Goal: Task Accomplishment & Management: Manage account settings

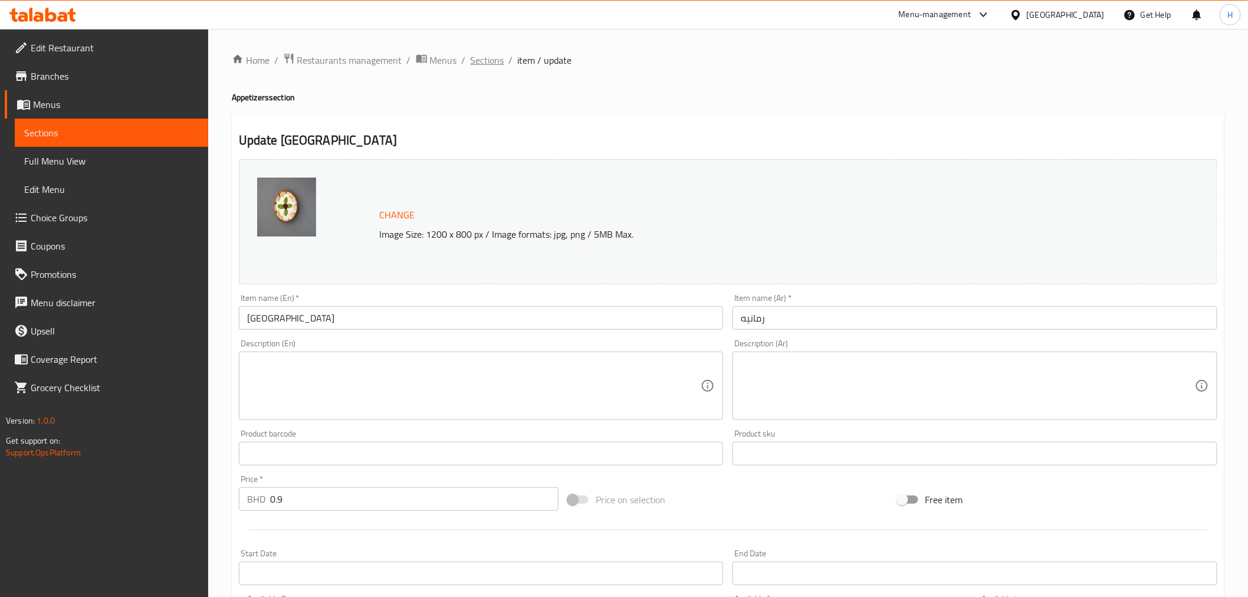
click at [481, 60] on span "Sections" at bounding box center [488, 60] width 34 height 14
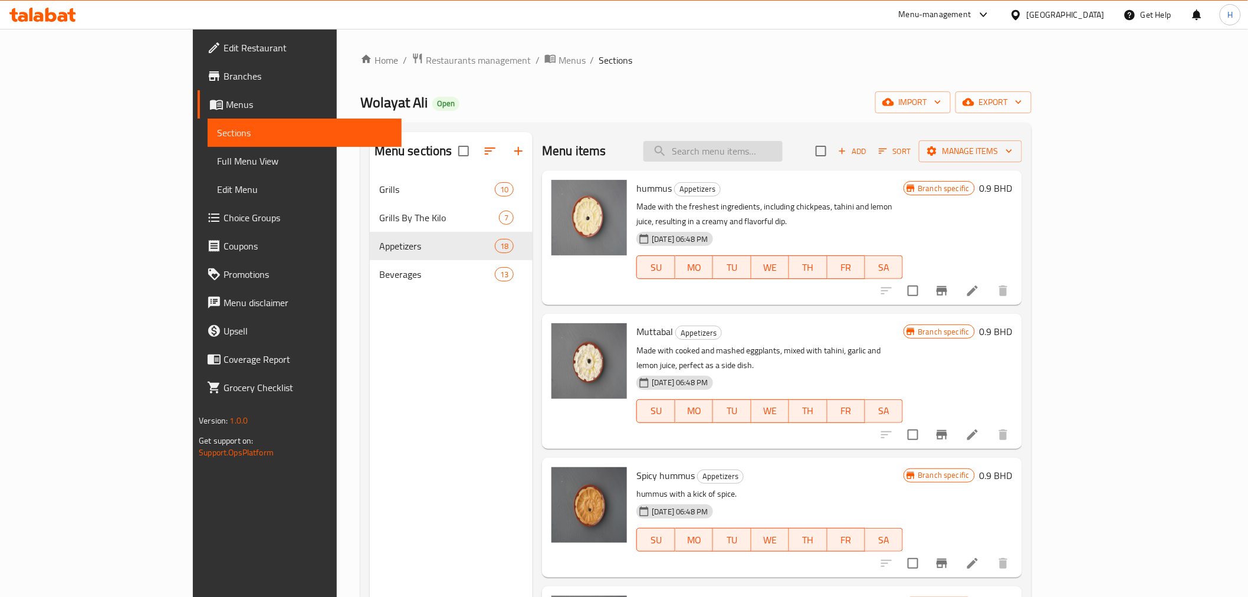
click at [747, 154] on input "search" at bounding box center [712, 151] width 139 height 21
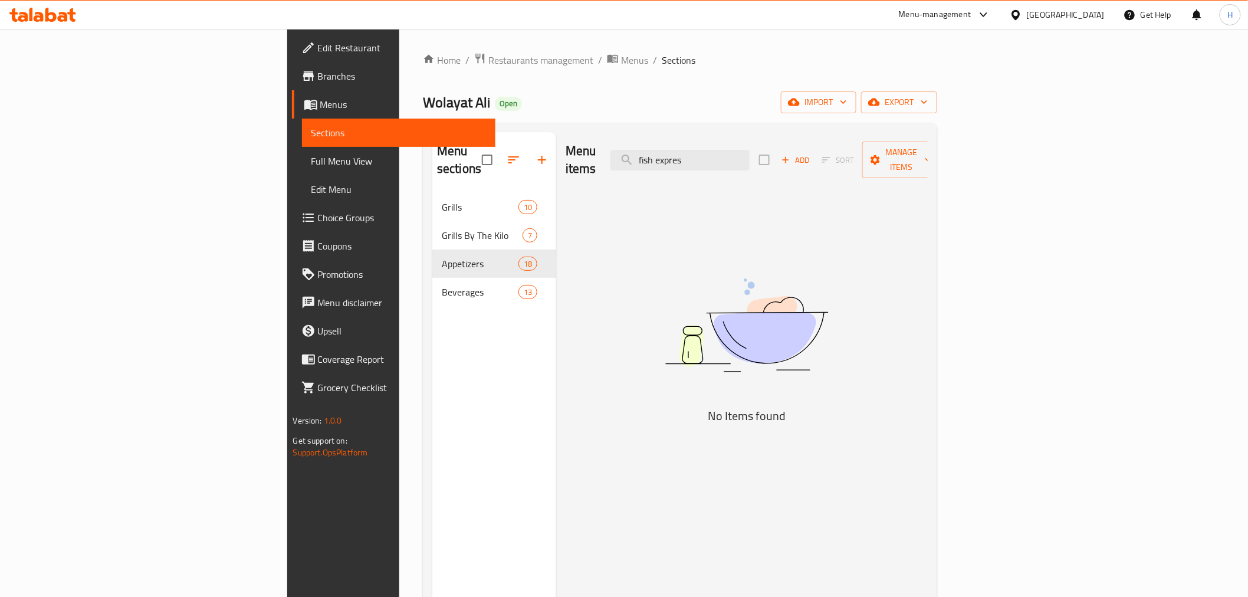
drag, startPoint x: 803, startPoint y: 140, endPoint x: 646, endPoint y: 123, distance: 157.8
click at [646, 123] on div "Menu sections Grills 10 Grills By The Kilo 7 Appetizers 18 Beverages 13 Menu it…" at bounding box center [680, 431] width 514 height 616
type input "fish expres"
click at [621, 63] on span "Menus" at bounding box center [634, 60] width 27 height 14
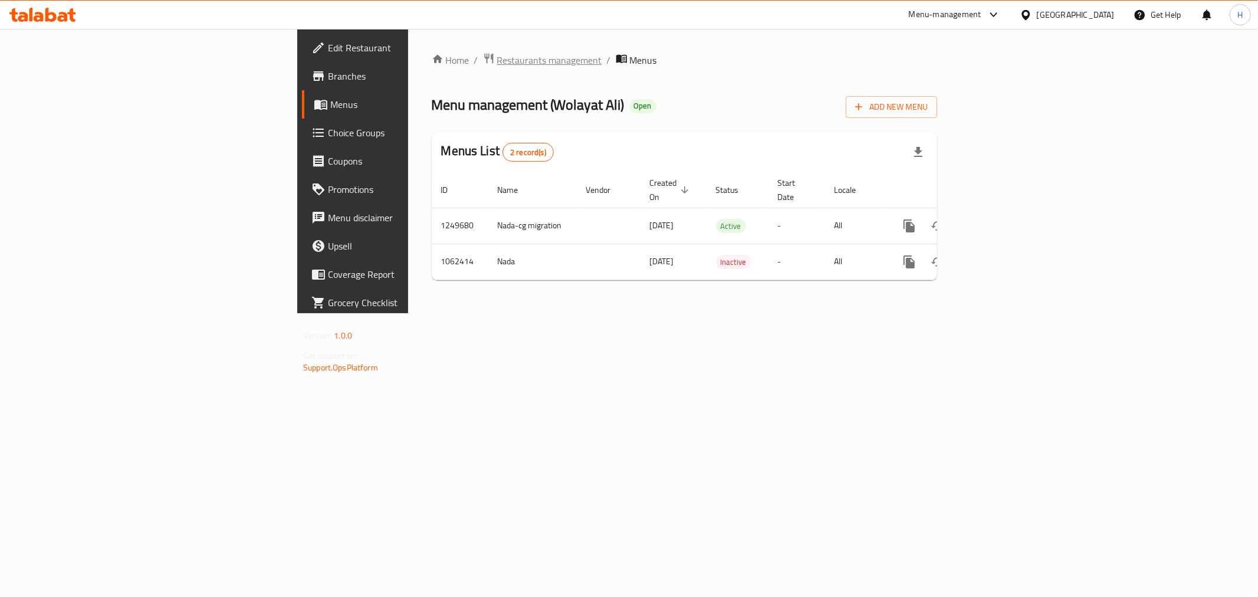
click at [497, 56] on span "Restaurants management" at bounding box center [549, 60] width 105 height 14
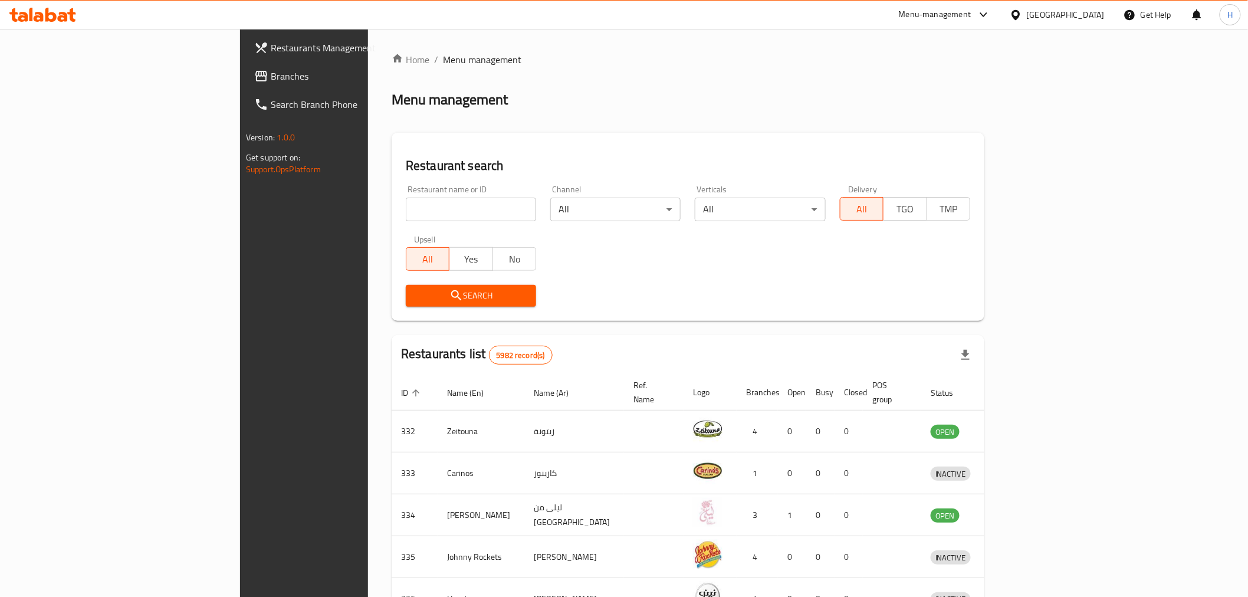
click at [406, 214] on input "search" at bounding box center [471, 210] width 130 height 24
type input "fish express"
click button "Search" at bounding box center [471, 296] width 130 height 22
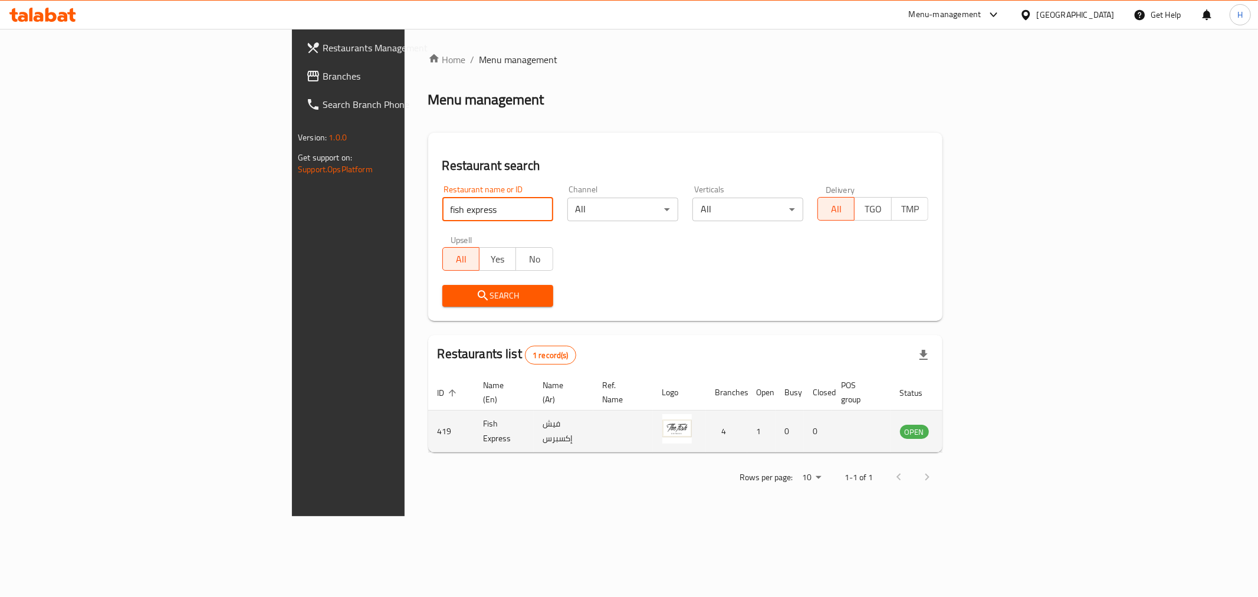
click at [984, 424] on link "enhanced table" at bounding box center [973, 431] width 22 height 14
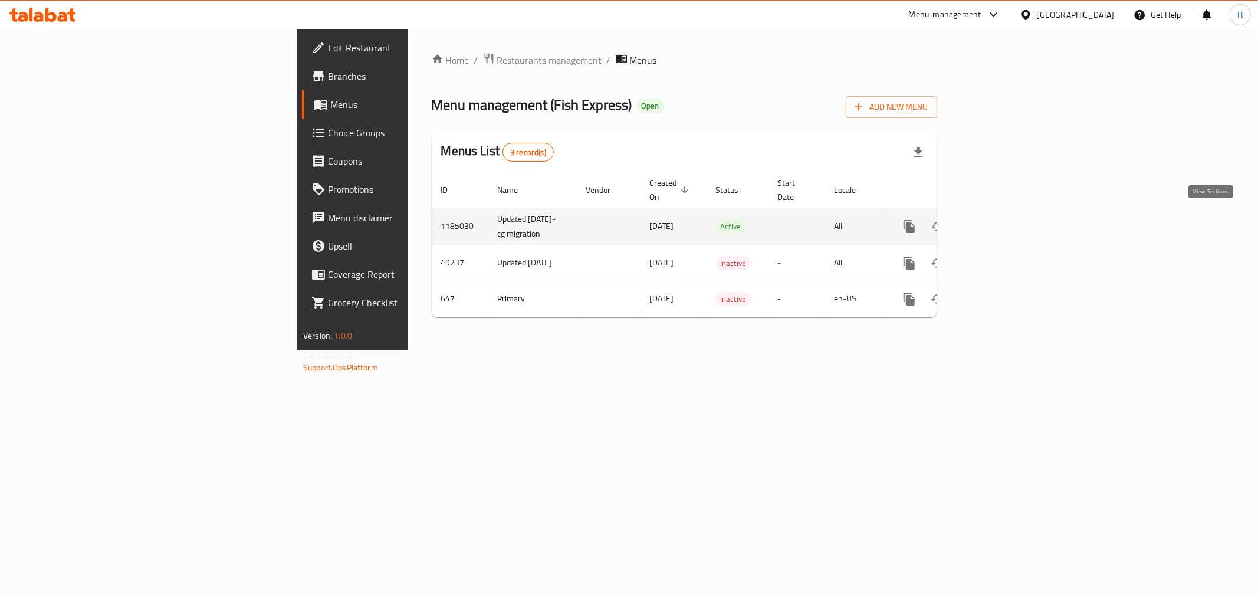
click at [1001, 222] on icon "enhanced table" at bounding box center [994, 226] width 14 height 14
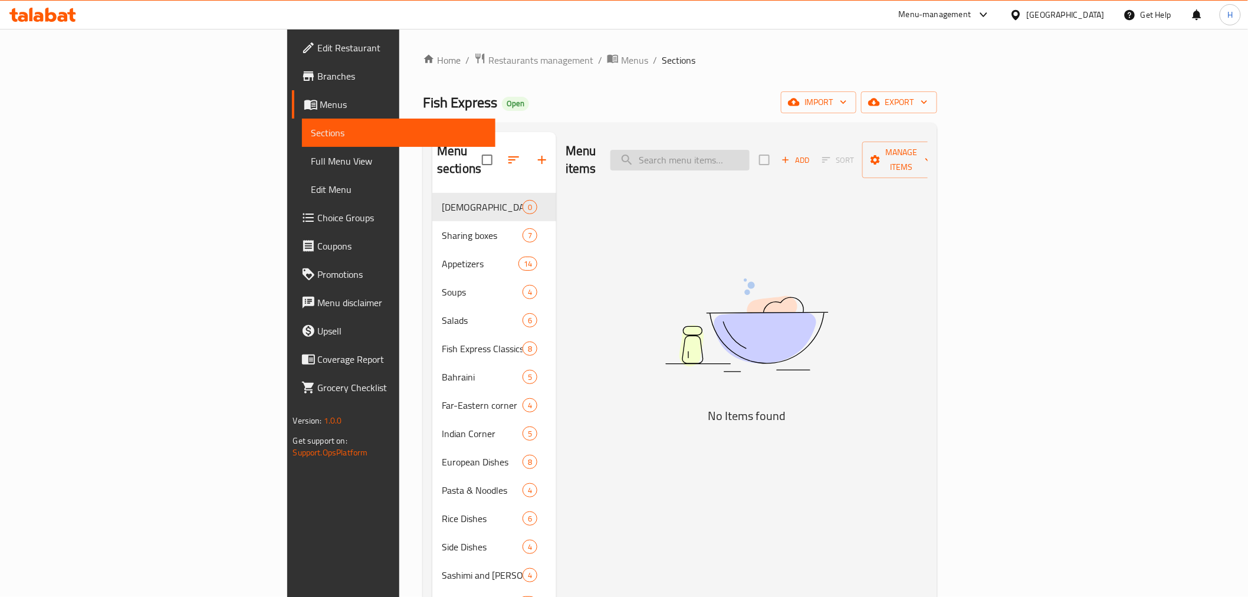
click at [749, 153] on input "search" at bounding box center [679, 160] width 139 height 21
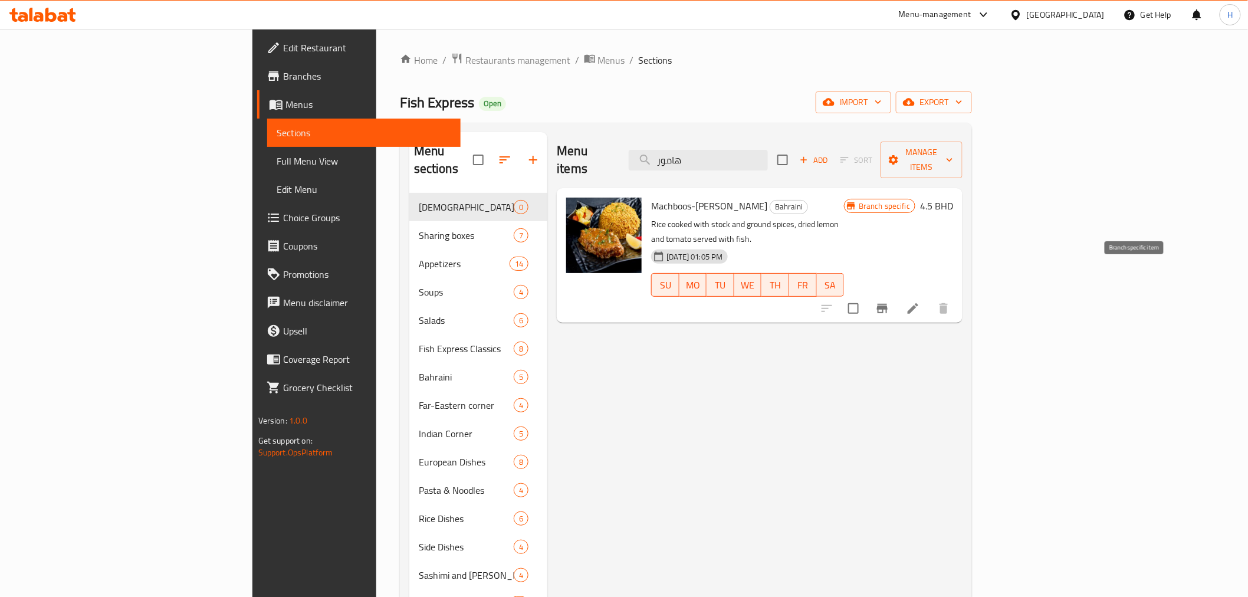
type input "هامور"
click at [887, 304] on icon "Branch-specific-item" at bounding box center [882, 308] width 11 height 9
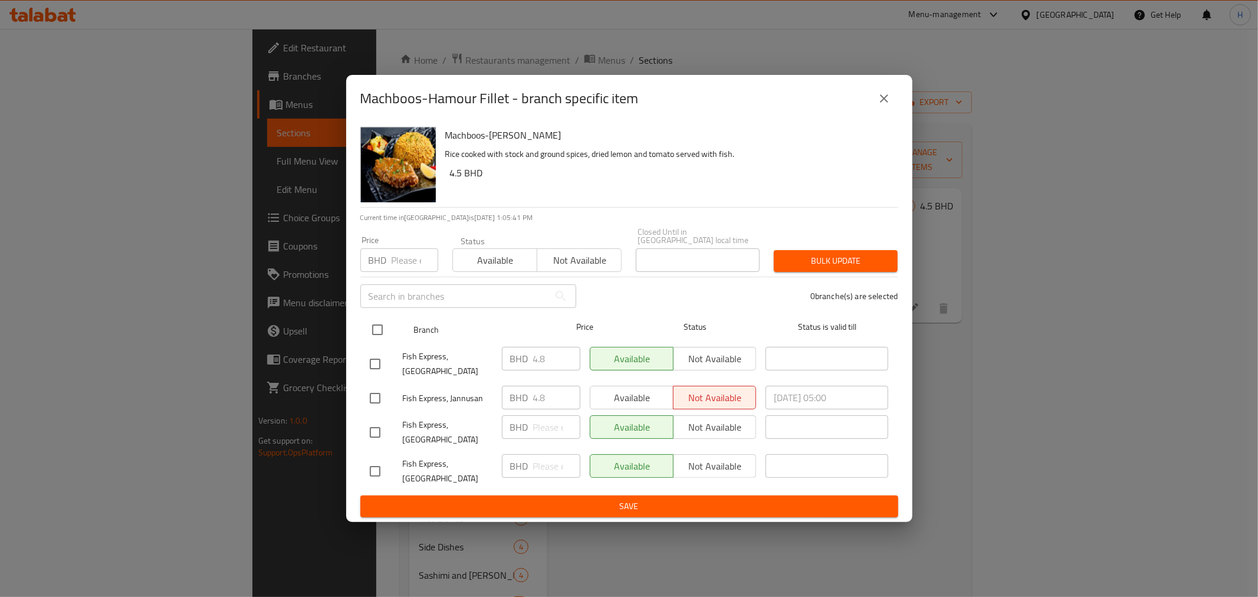
click at [376, 336] on input "checkbox" at bounding box center [377, 329] width 25 height 25
checkbox input "true"
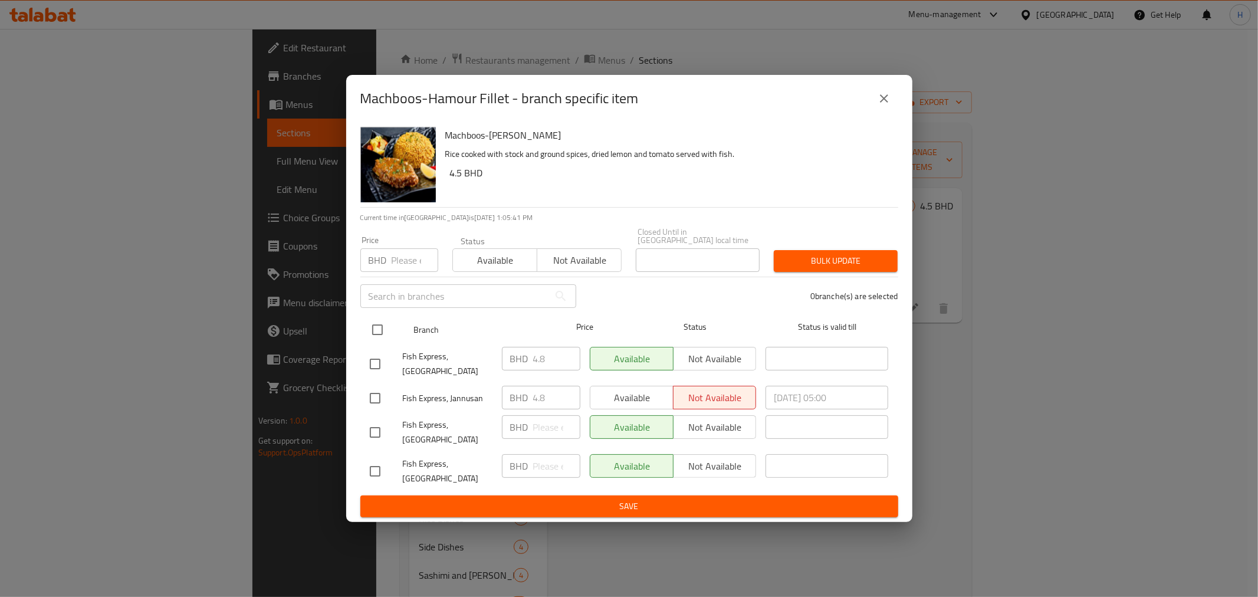
checkbox input "true"
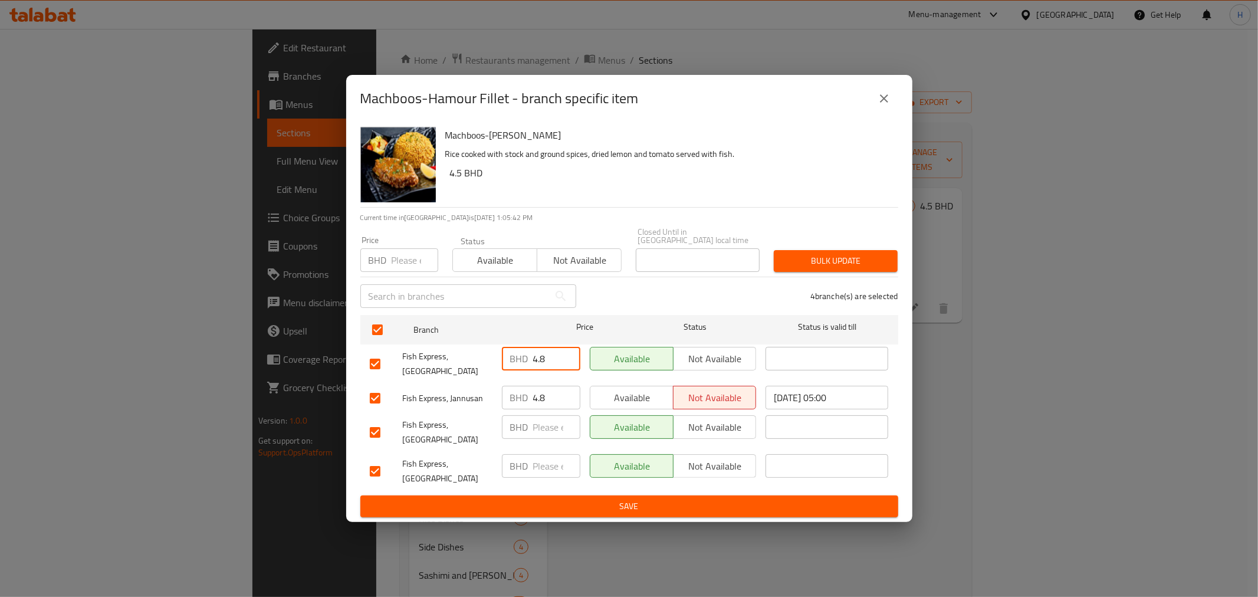
drag, startPoint x: 544, startPoint y: 366, endPoint x: 502, endPoint y: 358, distance: 42.1
click at [506, 359] on div "BHD 4.8 ​" at bounding box center [541, 359] width 78 height 24
type input "6.9"
drag, startPoint x: 547, startPoint y: 366, endPoint x: 475, endPoint y: 356, distance: 72.1
click at [475, 356] on div "Fish Express, Budaiya BHD 6.9 ​ Available Not available ​" at bounding box center [629, 364] width 528 height 44
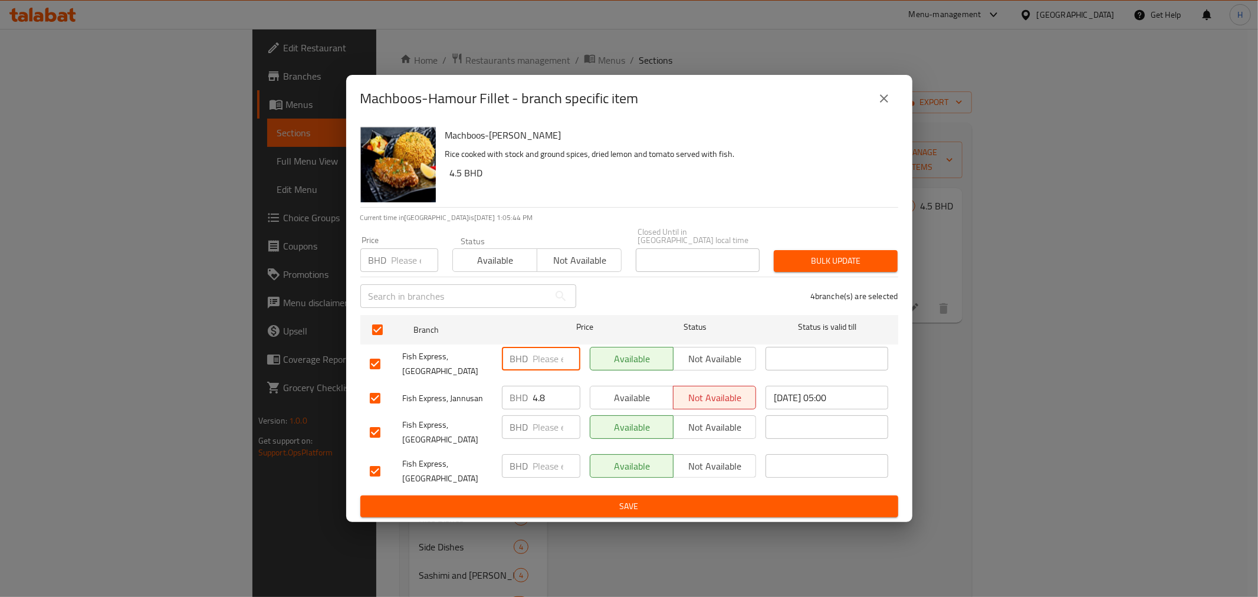
paste input "6.9"
type input "6.9"
drag, startPoint x: 548, startPoint y: 390, endPoint x: 485, endPoint y: 385, distance: 63.9
click at [485, 384] on div "Fish Express, Jannusan BHD 4.8 ​ Available Not available [DATE] 05:00 ​" at bounding box center [629, 398] width 528 height 34
paste input "6.9"
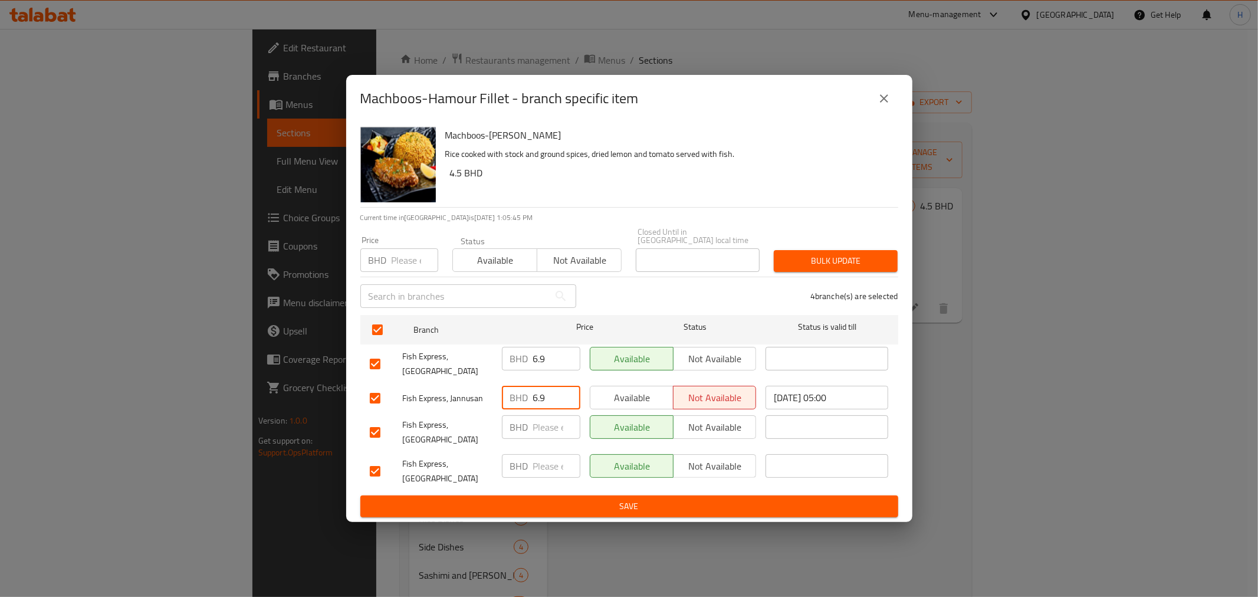
type input "6.9"
click at [558, 426] on input "number" at bounding box center [556, 427] width 47 height 24
paste input "6.9"
type input "6.9"
click at [538, 463] on input "number" at bounding box center [556, 466] width 47 height 24
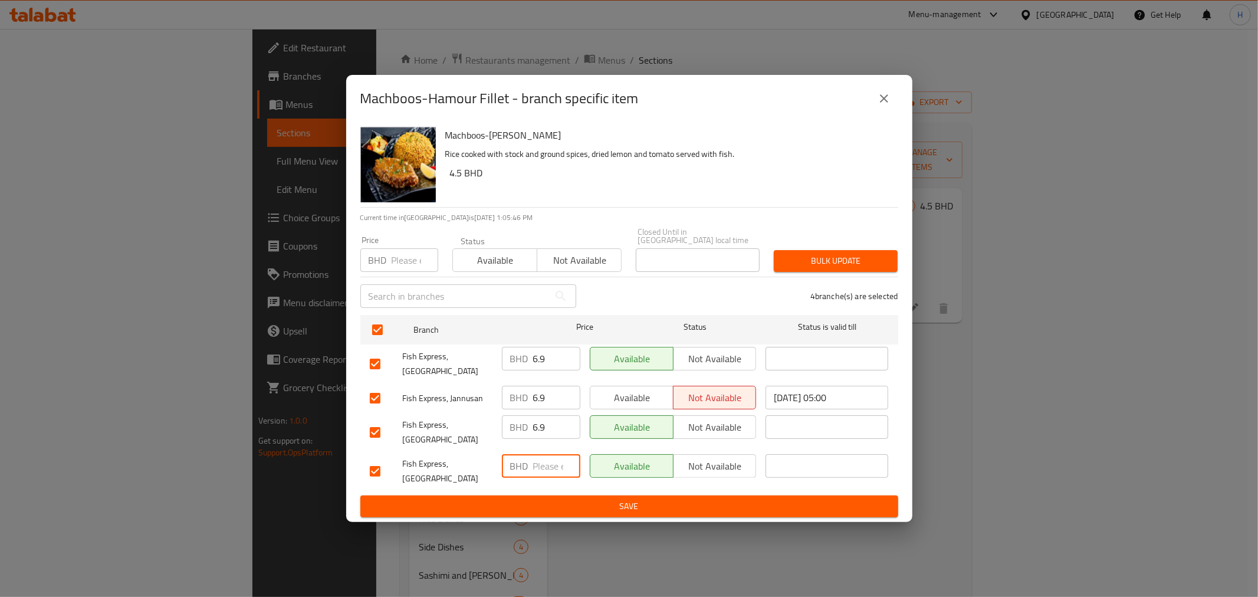
paste input "6.9"
type input "6.9"
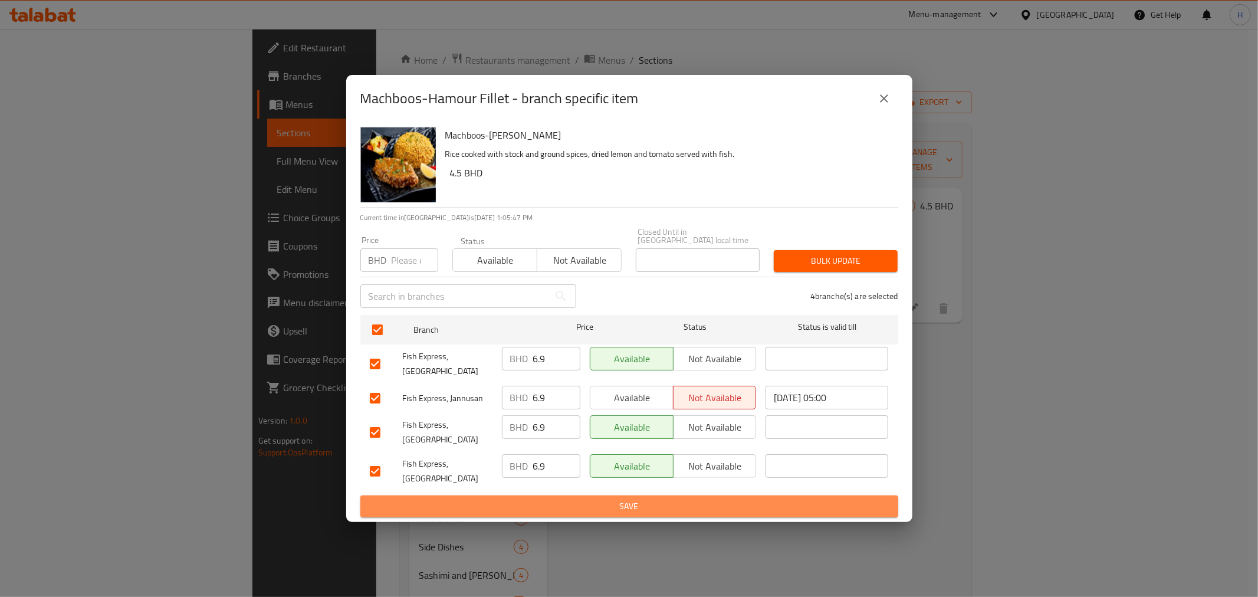
click at [522, 499] on span "Save" at bounding box center [629, 506] width 519 height 15
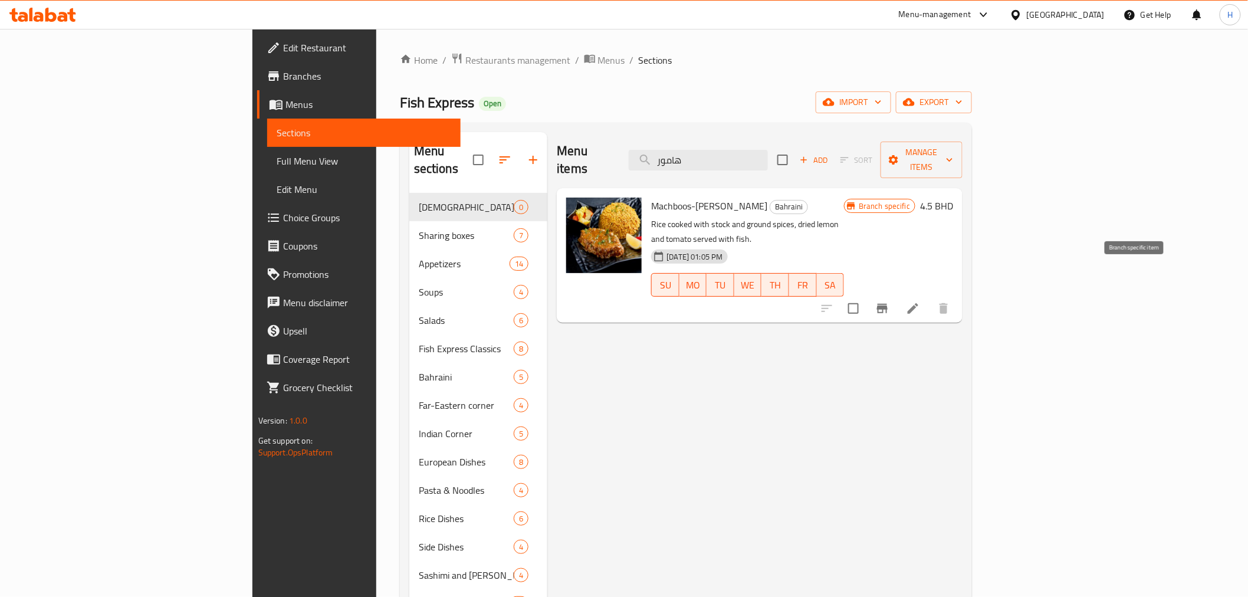
click at [887, 304] on icon "Branch-specific-item" at bounding box center [882, 308] width 11 height 9
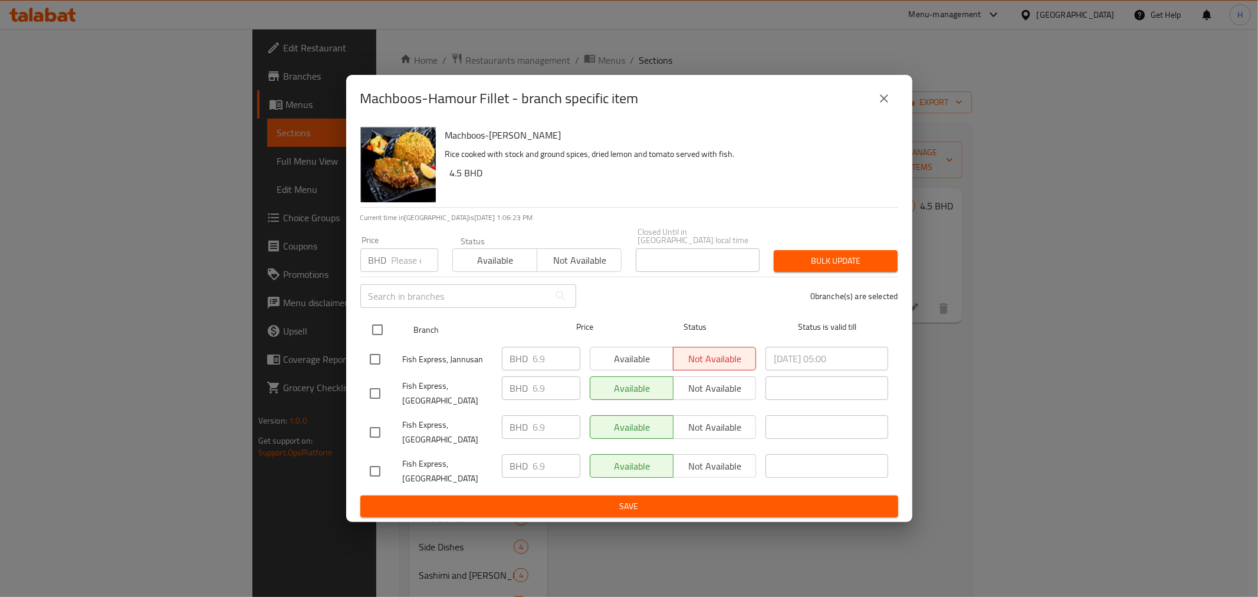
click at [380, 338] on input "checkbox" at bounding box center [377, 329] width 25 height 25
checkbox input "true"
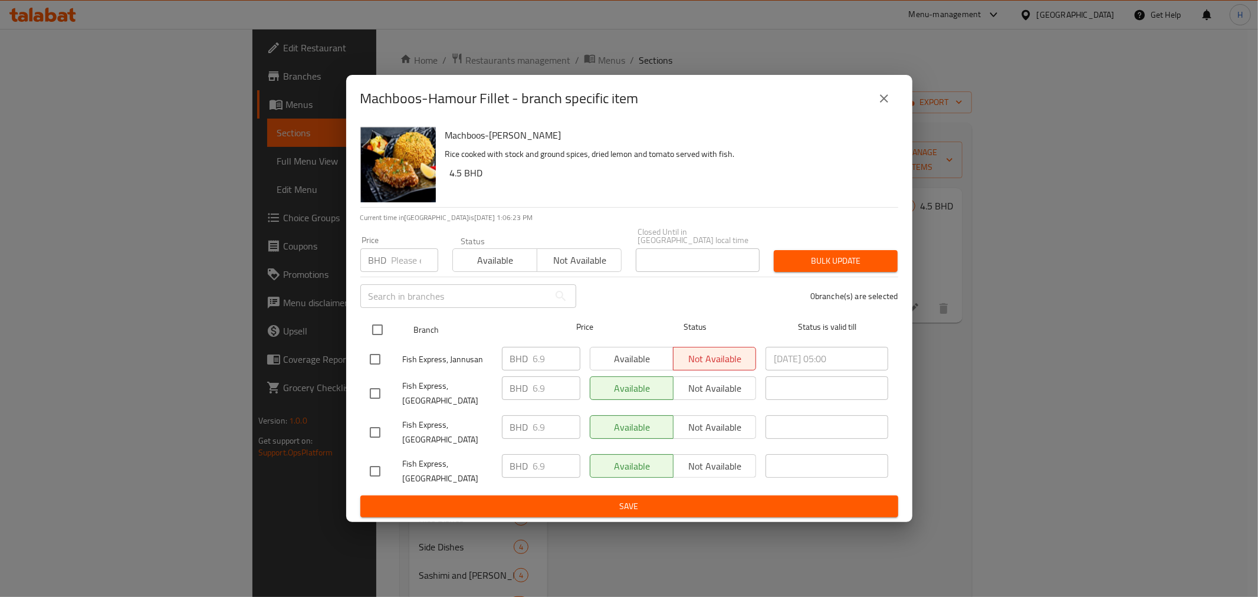
checkbox input "true"
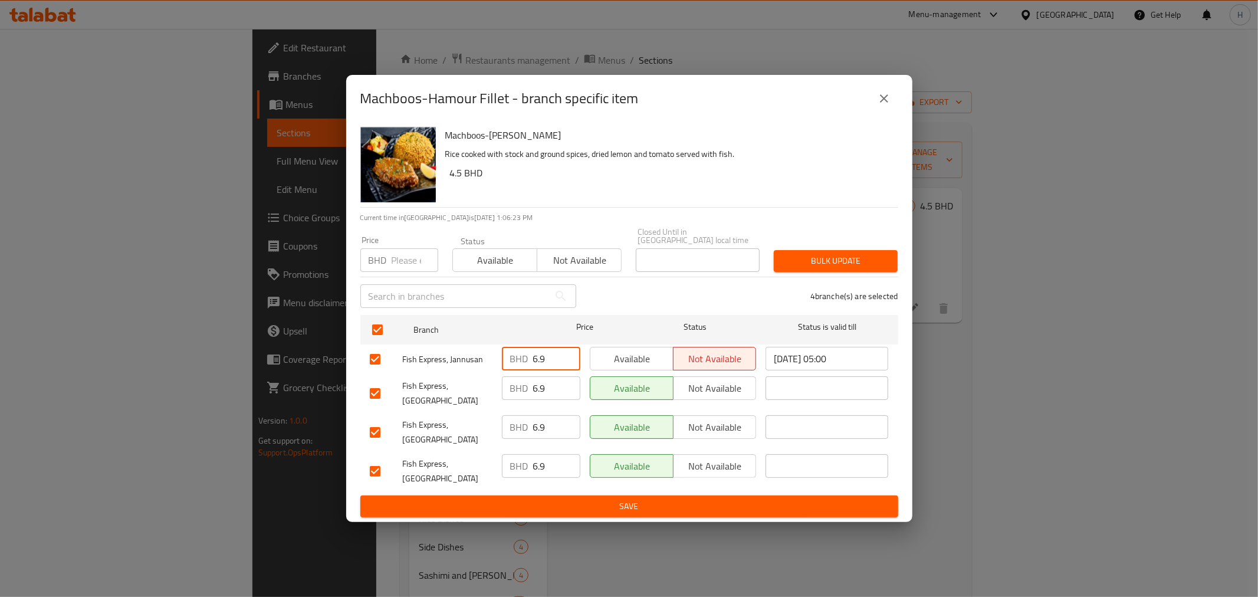
drag, startPoint x: 549, startPoint y: 361, endPoint x: 479, endPoint y: 359, distance: 70.2
click at [476, 357] on div "Fish Express, Jannusan BHD 6.9 ​ Available Not available [DATE] 05:00 ​" at bounding box center [629, 359] width 528 height 34
type input "4.8"
drag, startPoint x: 547, startPoint y: 369, endPoint x: 451, endPoint y: 349, distance: 98.1
click at [451, 349] on div "Fish Express, Jannusan BHD 4.8 ​ Available Not available [DATE] 05:00 ​" at bounding box center [629, 359] width 528 height 34
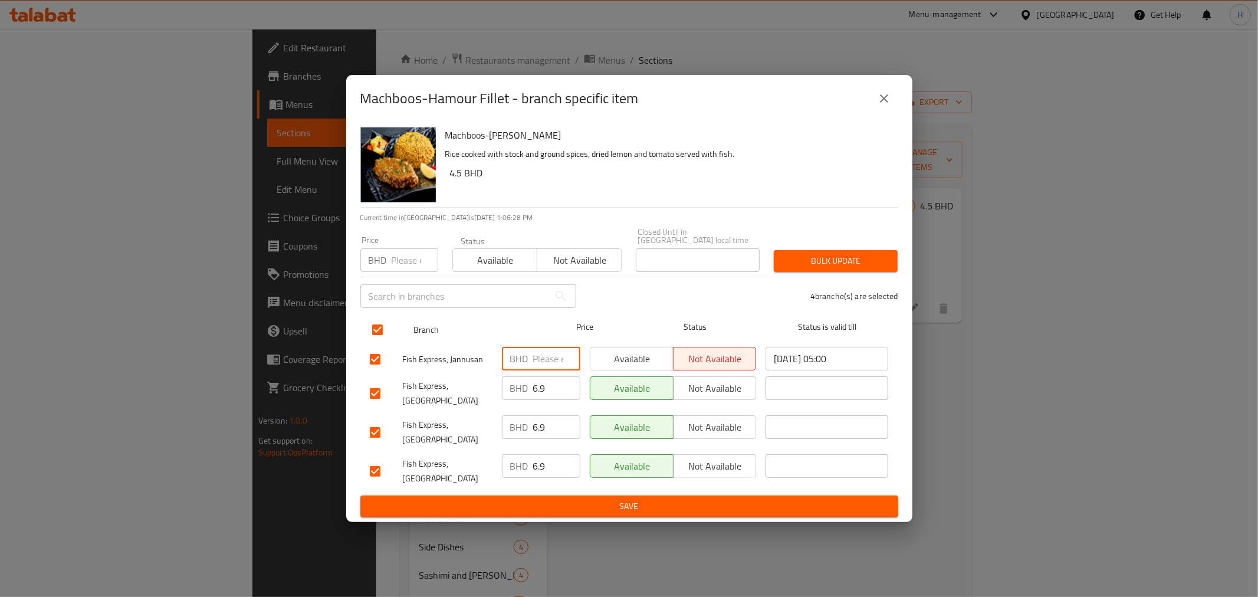
paste input "4.8"
type input "4.8"
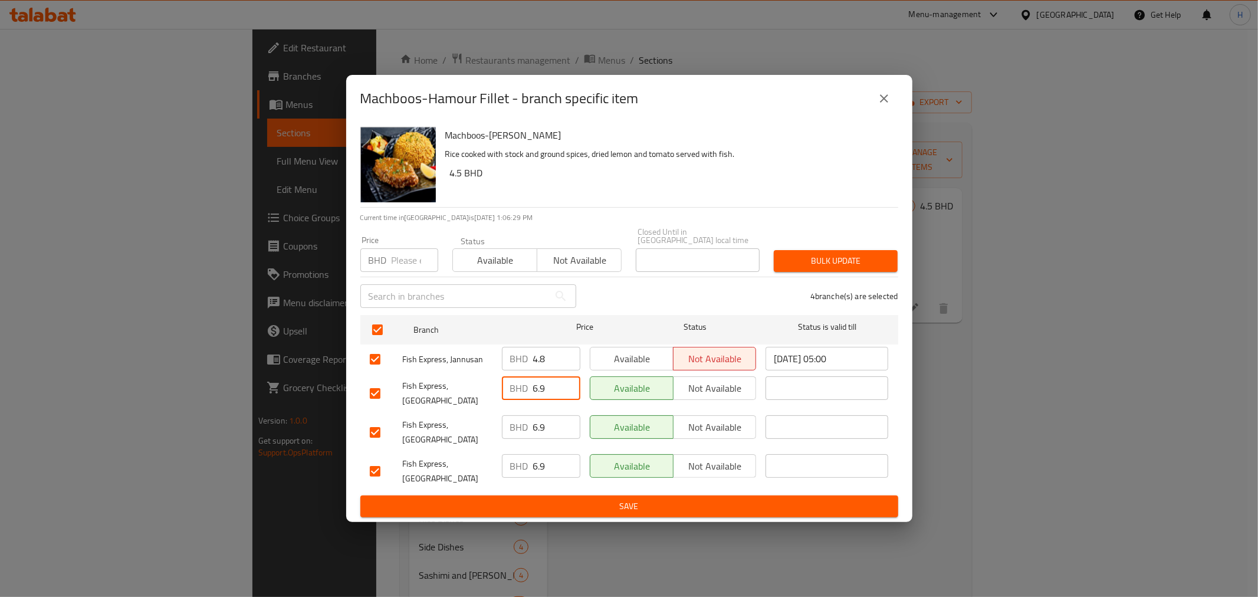
drag, startPoint x: 549, startPoint y: 391, endPoint x: 474, endPoint y: 388, distance: 74.9
click at [474, 388] on div "Fish Express, Budaiya BHD 6.9 ​ Available Not available ​" at bounding box center [629, 393] width 528 height 44
paste input "4.8"
type input "4.8"
drag, startPoint x: 546, startPoint y: 426, endPoint x: 479, endPoint y: 422, distance: 66.8
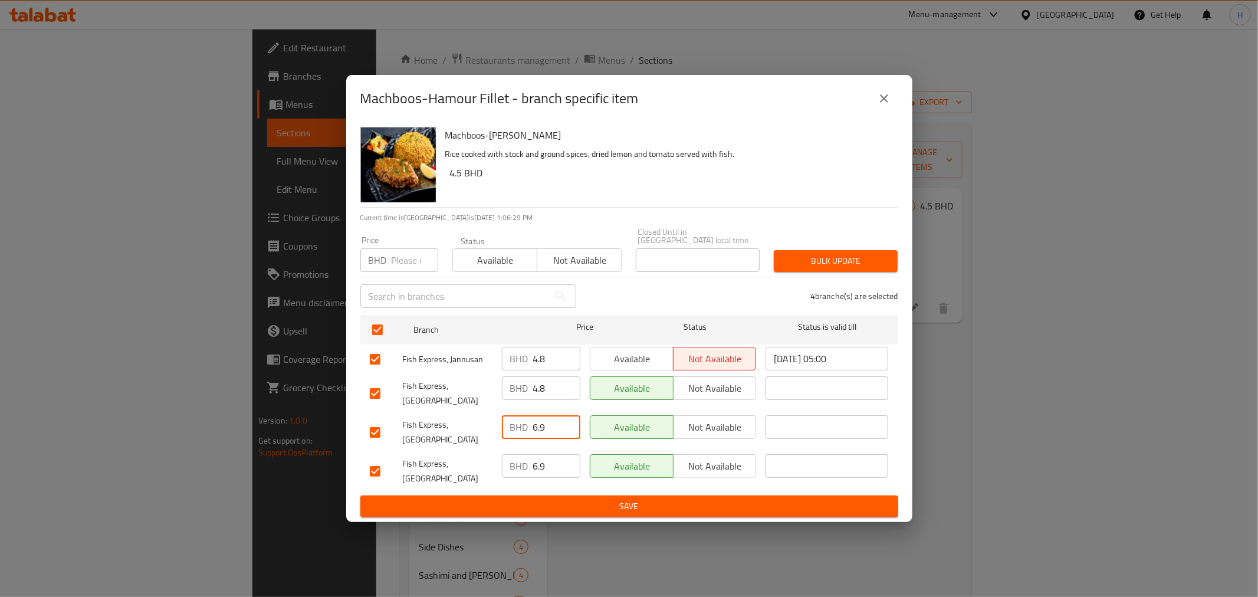
click at [481, 420] on div "Fish Express, Eastern Riffa BHD 6.9 ​ Available Not available ​" at bounding box center [629, 432] width 528 height 44
paste input "4.8"
type input "4.8"
drag, startPoint x: 550, startPoint y: 466, endPoint x: 486, endPoint y: 462, distance: 64.4
click at [489, 462] on div "Fish Express, Qudaibiya BHD 6.9 ​ Available Not available ​" at bounding box center [629, 471] width 528 height 44
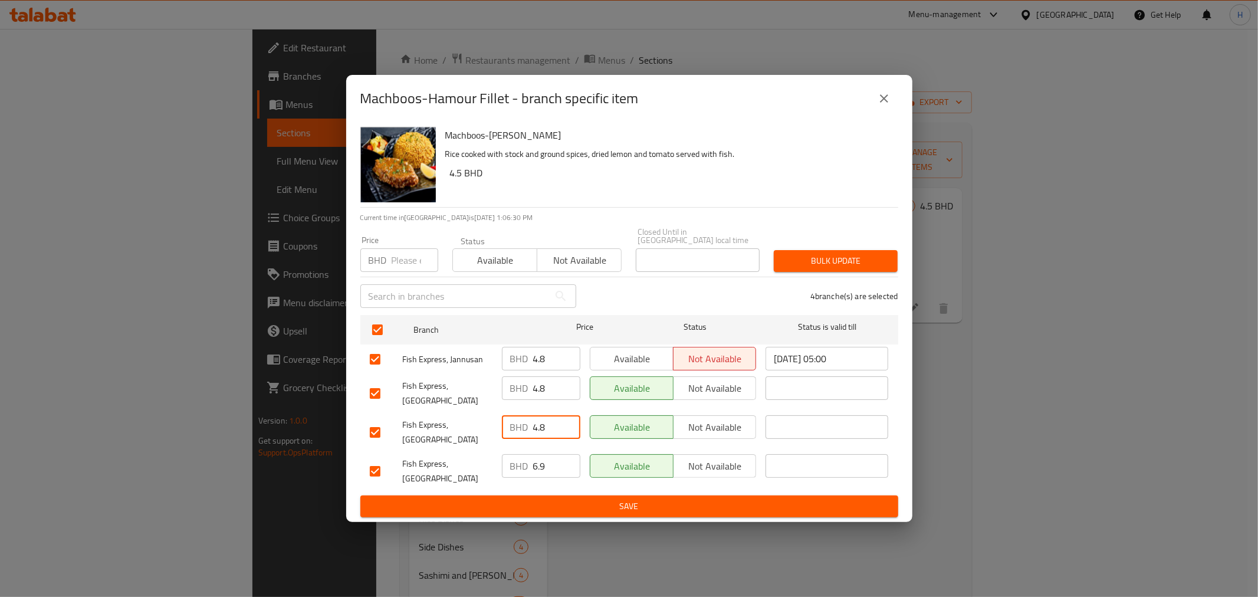
paste input "4.8"
type input "4.8"
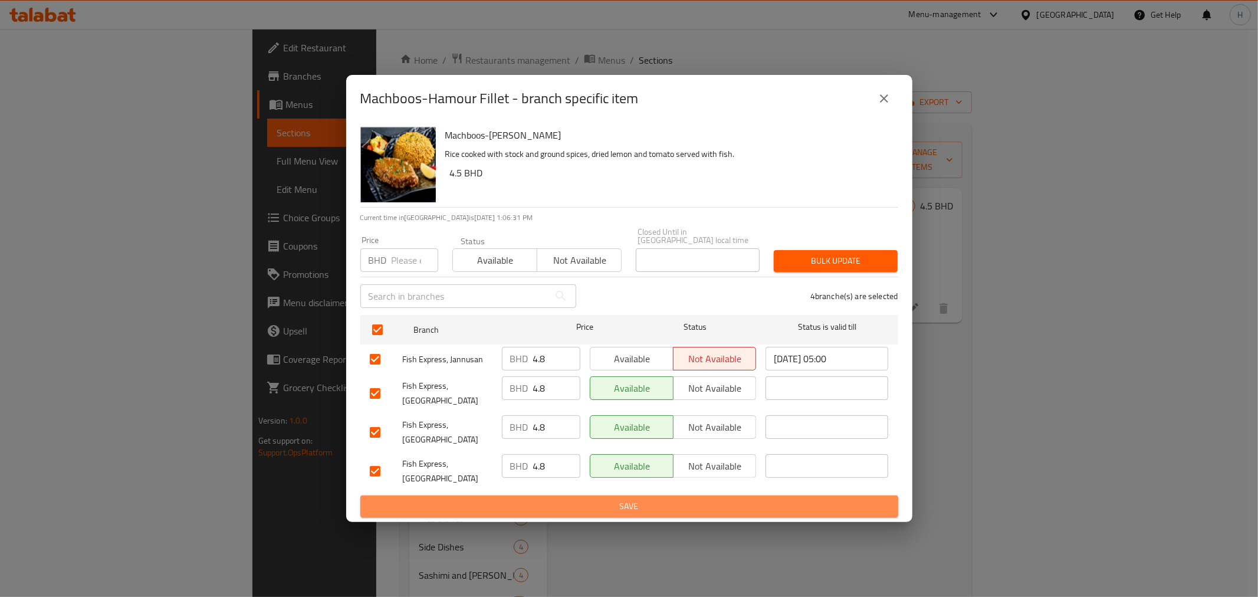
click at [517, 499] on span "Save" at bounding box center [629, 506] width 519 height 15
